Goal: Task Accomplishment & Management: Complete application form

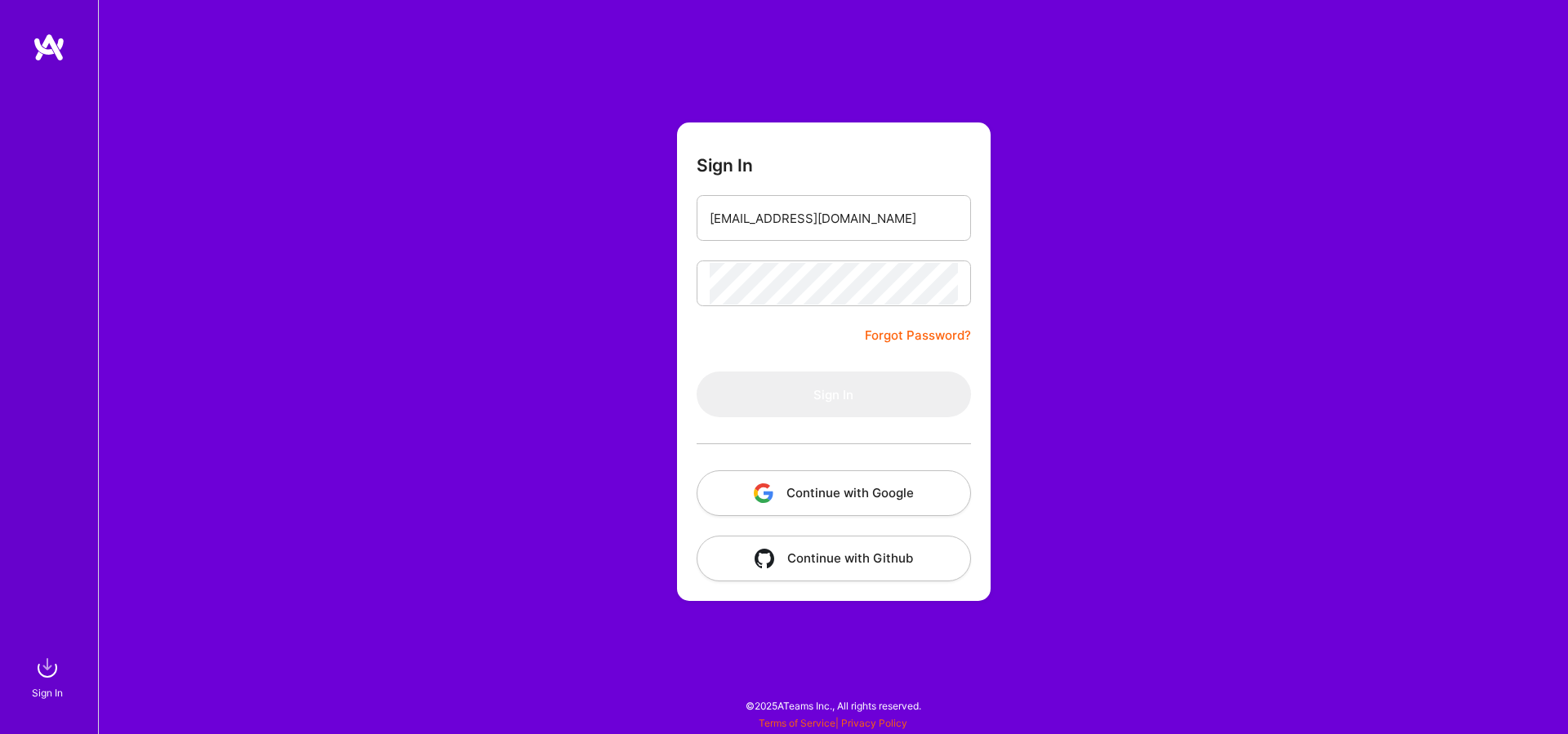
type input "kiril@aibi-solutions.com"
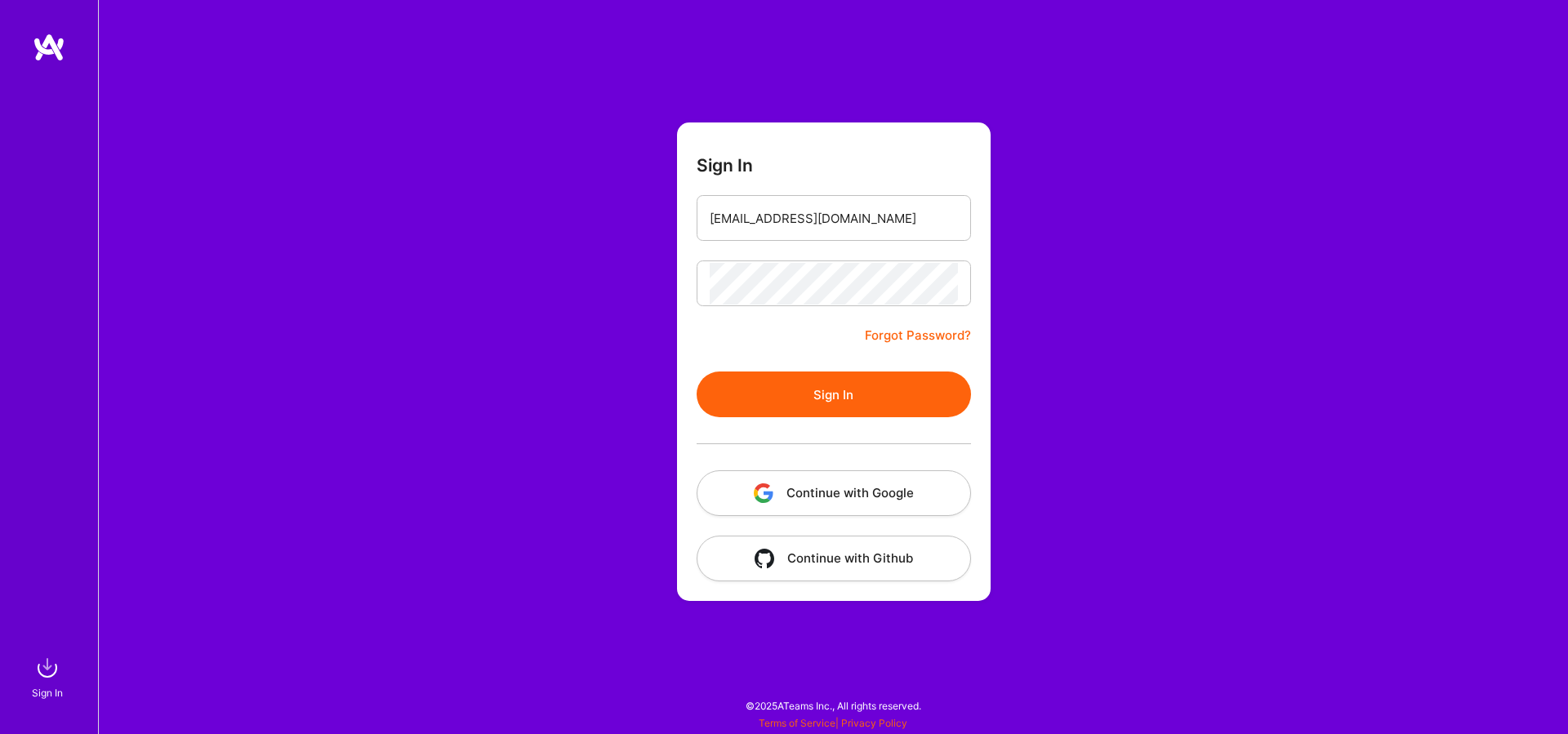
click at [817, 397] on button "Sign In" at bounding box center [834, 395] width 274 height 46
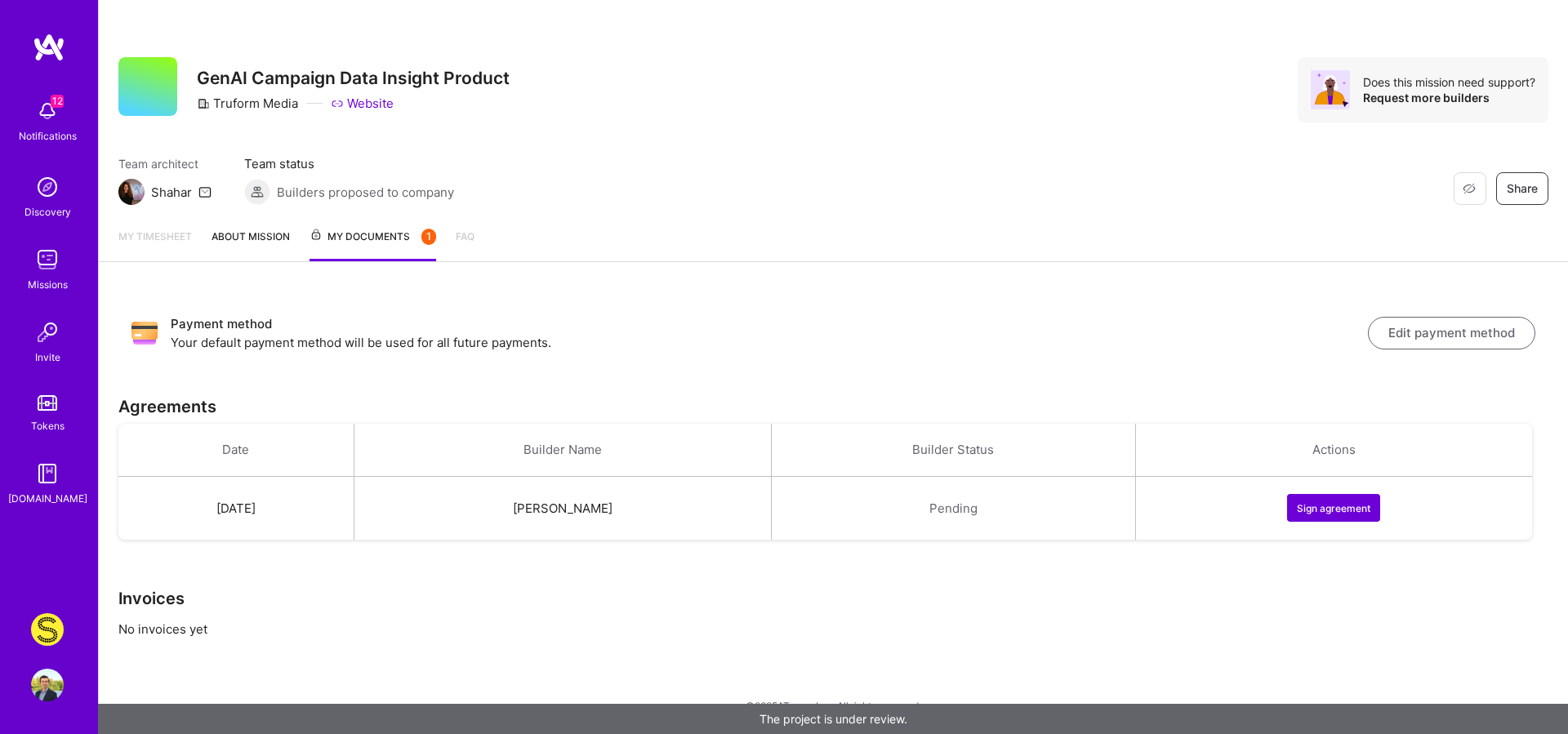
click at [1344, 503] on button "Sign agreement" at bounding box center [1334, 508] width 93 height 28
